Goal: Navigation & Orientation: Go to known website

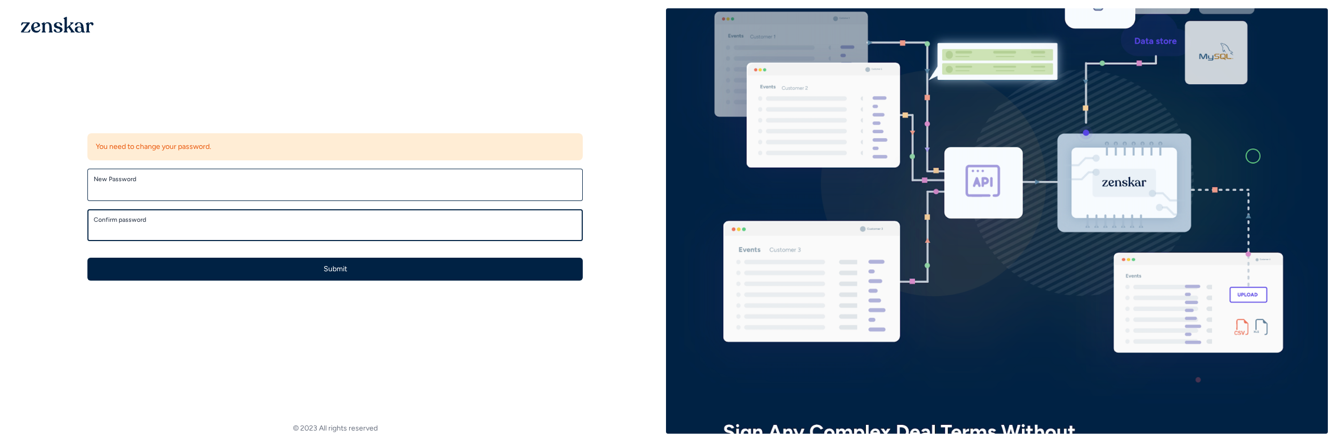
click at [87, 258] on button "Submit" at bounding box center [334, 269] width 495 height 23
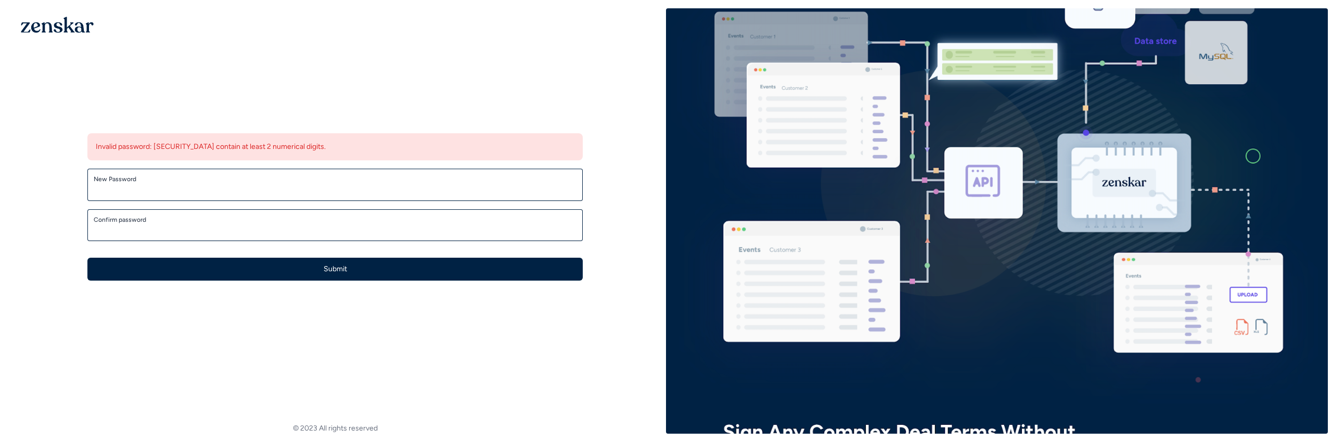
click at [191, 196] on div "New Password" at bounding box center [334, 185] width 495 height 32
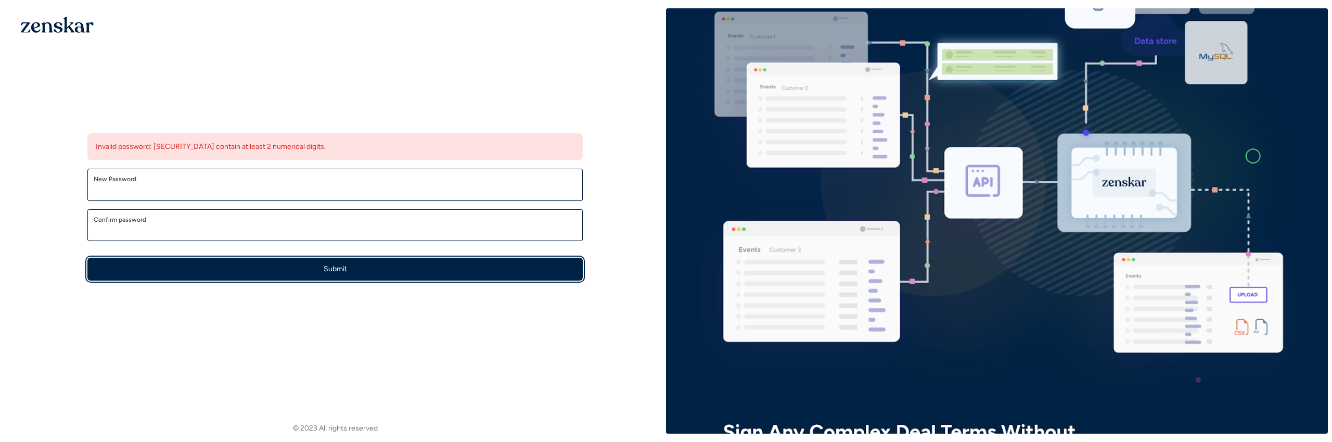
click at [252, 264] on button "Submit" at bounding box center [334, 269] width 495 height 23
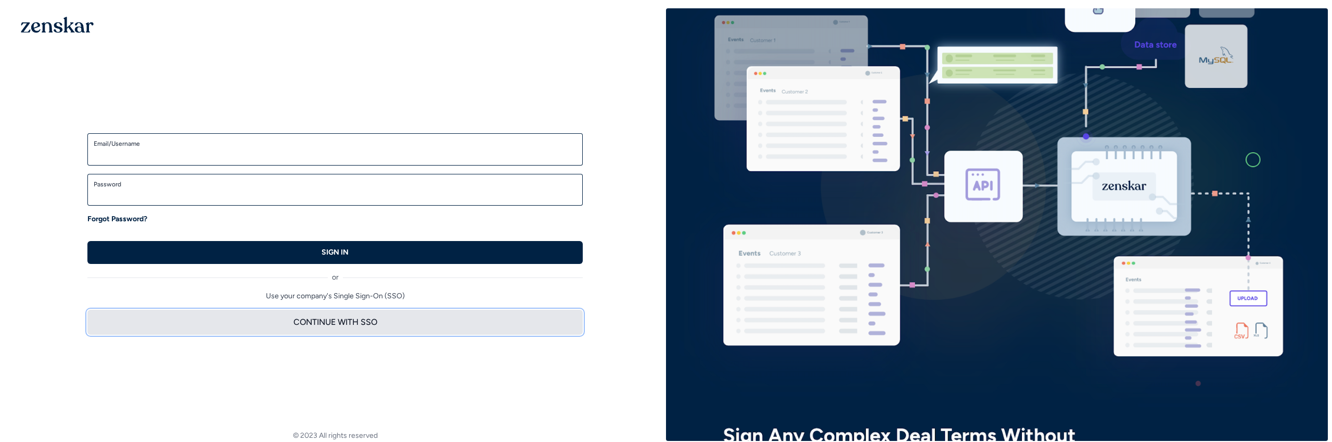
click at [352, 323] on button "CONTINUE WITH SSO" at bounding box center [334, 322] width 495 height 25
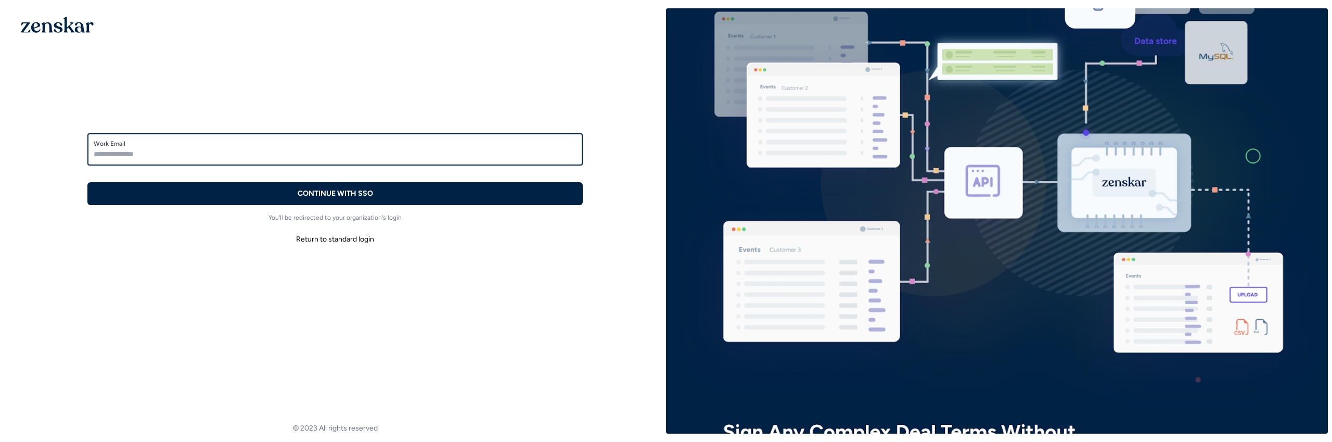
click at [168, 157] on input "Work Email" at bounding box center [335, 154] width 483 height 12
type input "**********"
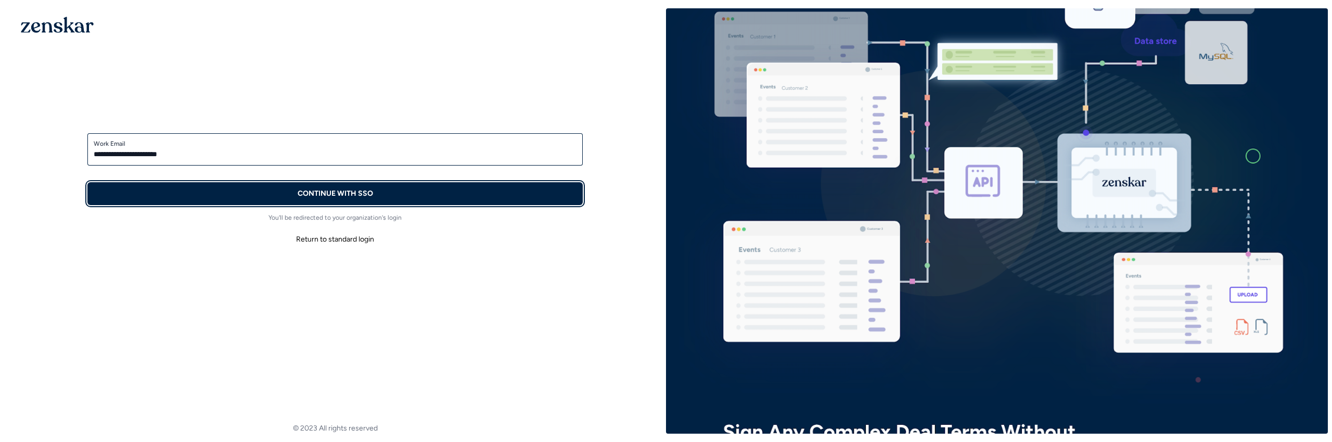
click at [243, 189] on button "CONTINUE WITH SSO" at bounding box center [334, 193] width 495 height 23
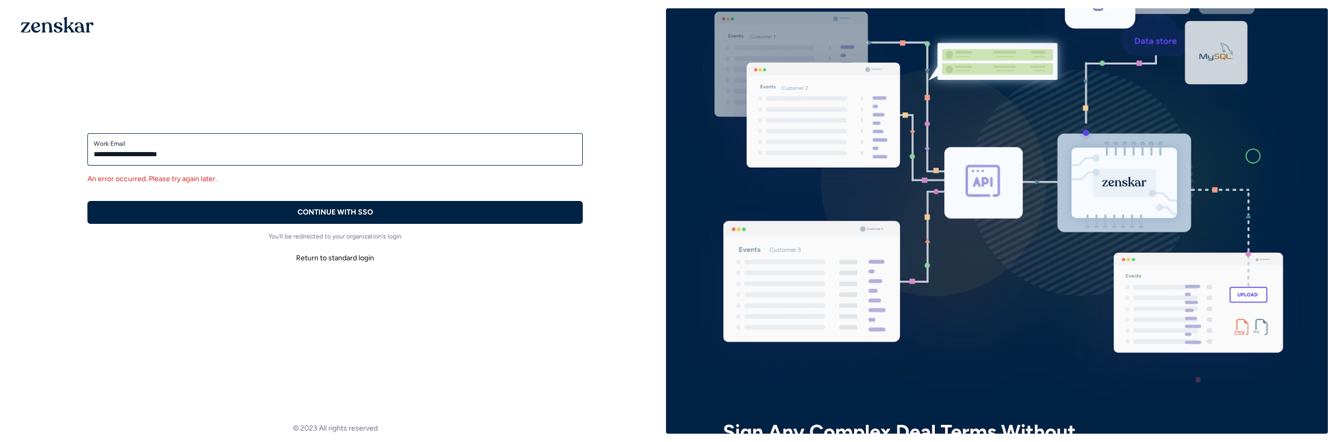
click at [326, 253] on button "Return to standard login" at bounding box center [334, 258] width 495 height 19
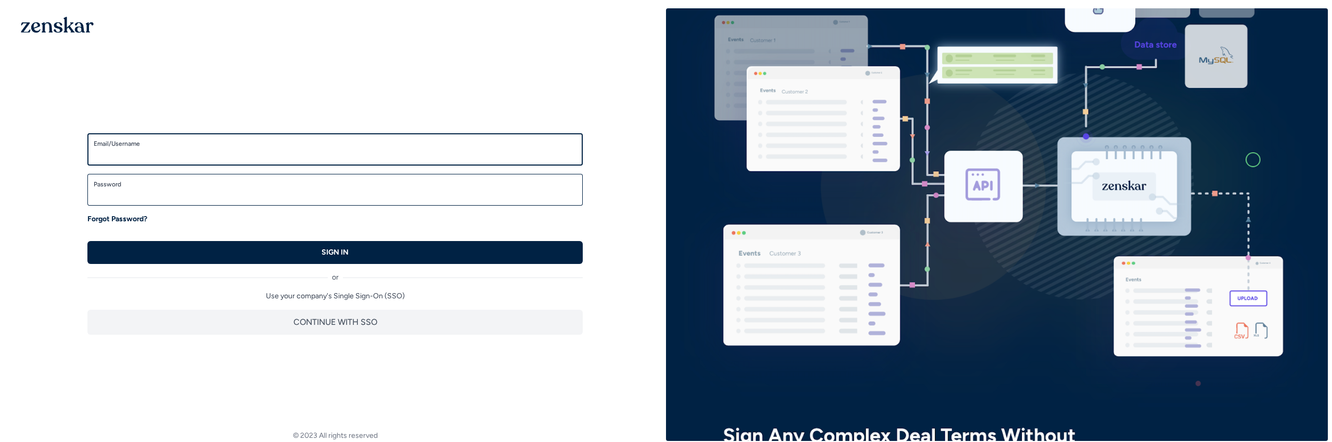
click at [146, 149] on input "Email/Username" at bounding box center [335, 154] width 483 height 12
type input "**********"
click at [87, 241] on button "SIGN IN" at bounding box center [334, 252] width 495 height 23
